Goal: Information Seeking & Learning: Learn about a topic

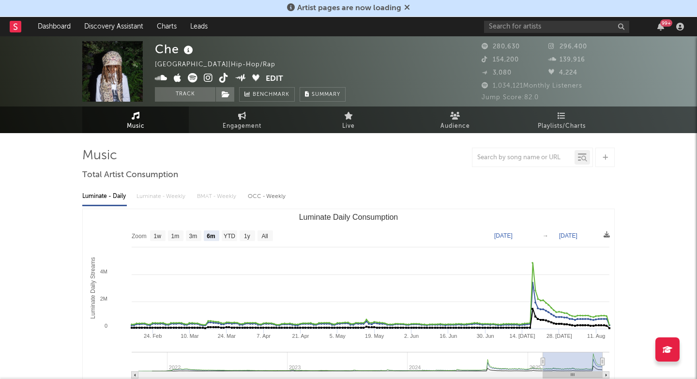
select select "6m"
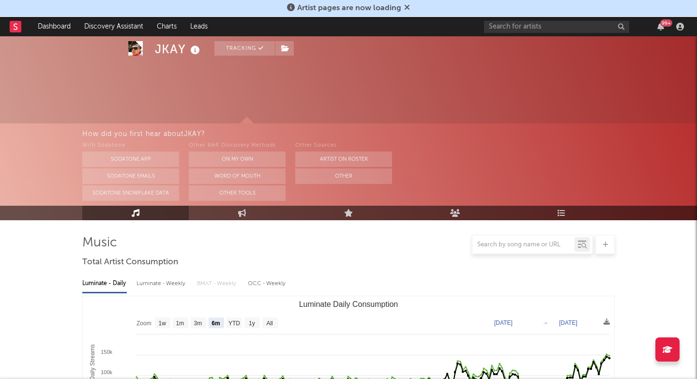
select select "6m"
select select "1w"
select select "6m"
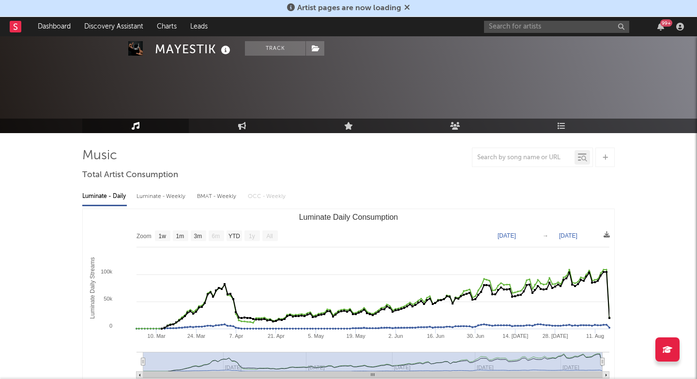
select select "1w"
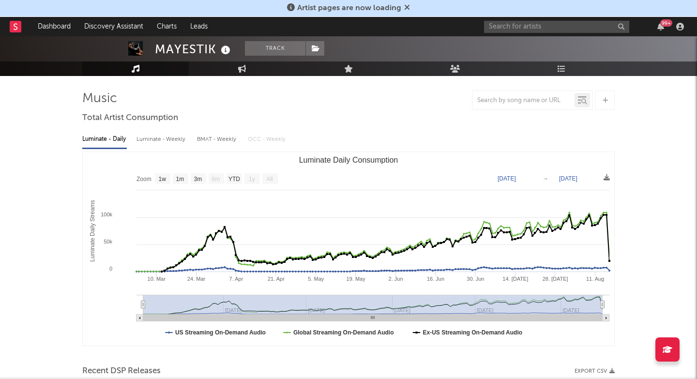
scroll to position [57, 0]
